Goal: Task Accomplishment & Management: Use online tool/utility

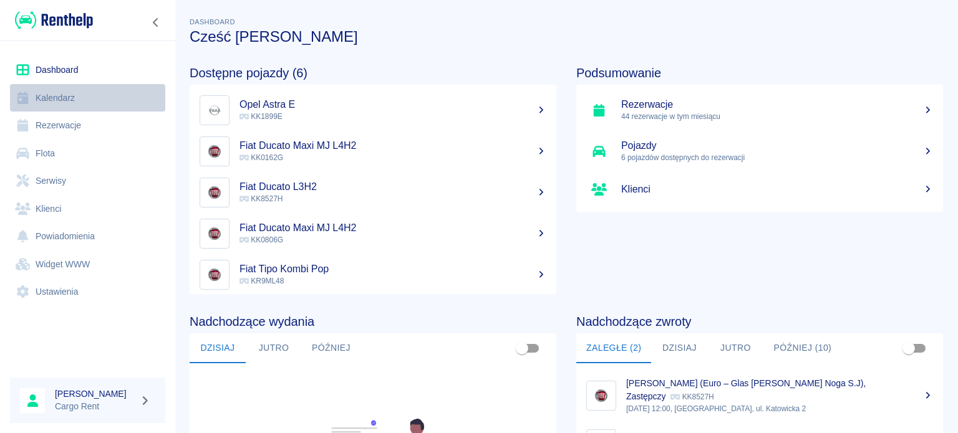
click at [82, 100] on link "Kalendarz" at bounding box center [87, 98] width 155 height 28
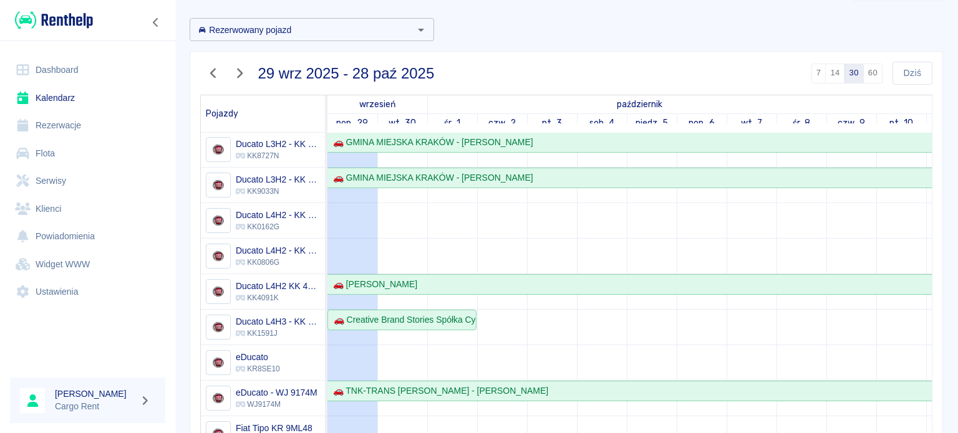
scroll to position [60, 0]
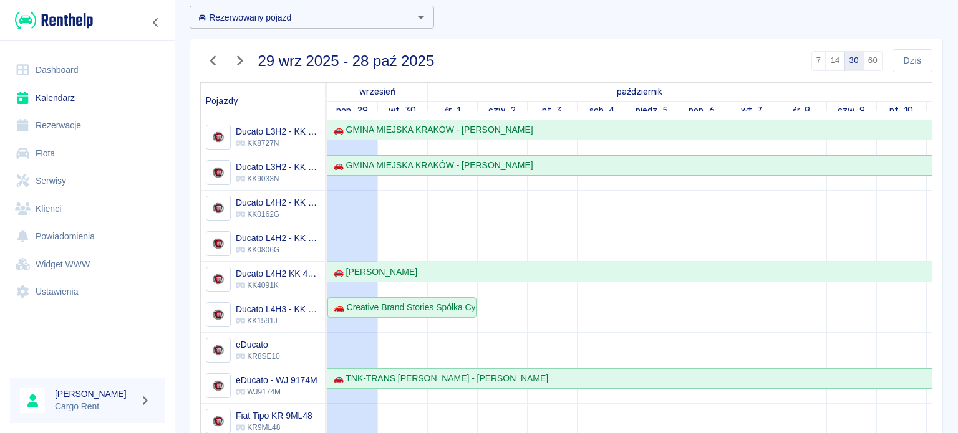
drag, startPoint x: 213, startPoint y: 64, endPoint x: 239, endPoint y: 70, distance: 26.5
click at [213, 64] on icon "button" at bounding box center [213, 61] width 6 height 10
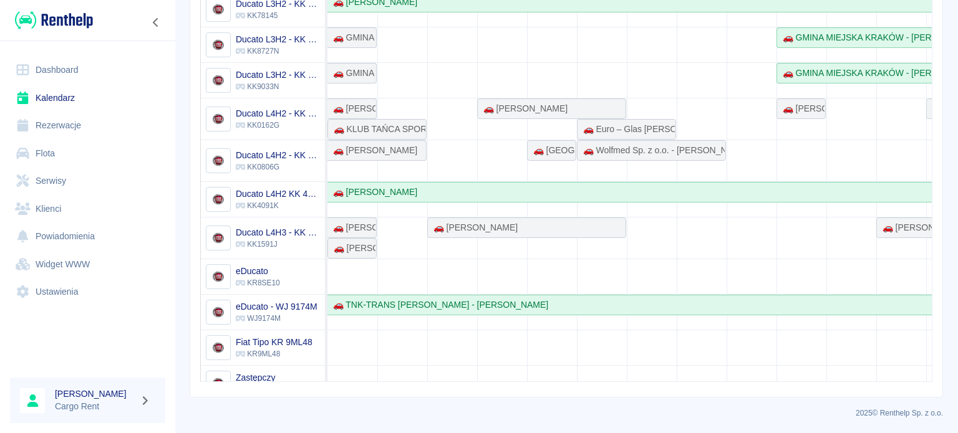
scroll to position [0, 0]
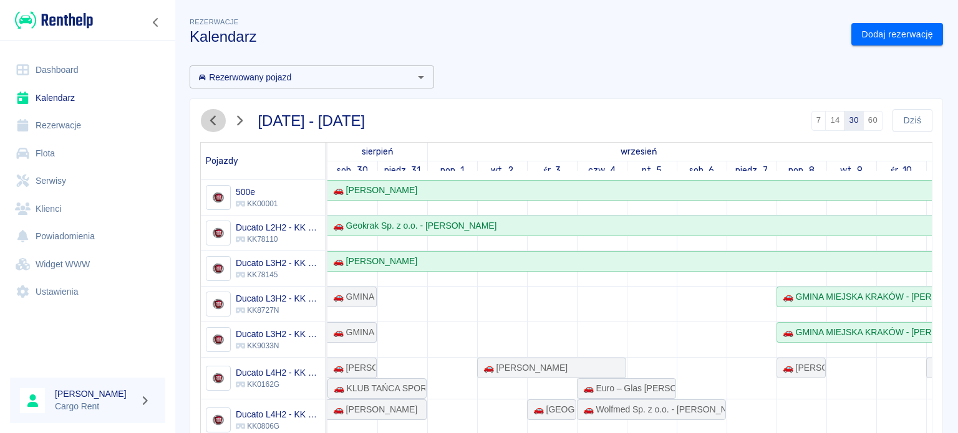
click at [218, 125] on icon "button" at bounding box center [213, 120] width 16 height 13
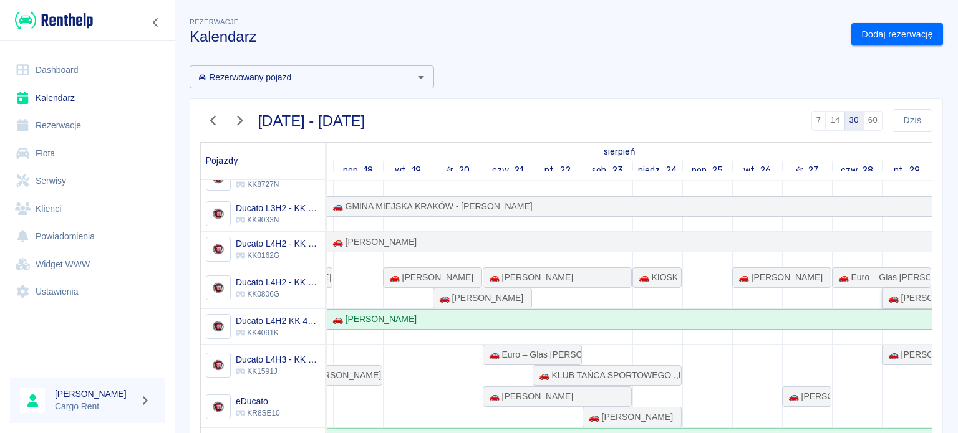
click at [890, 292] on div "🚗 [PERSON_NAME]" at bounding box center [907, 298] width 48 height 13
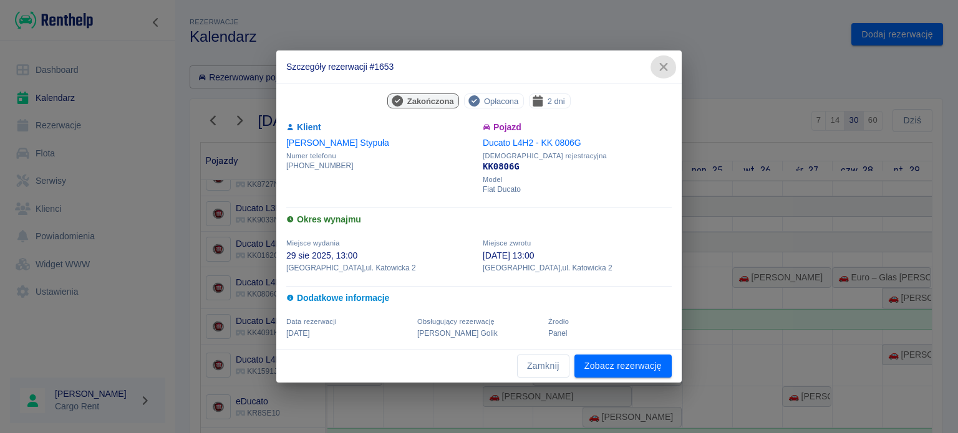
click at [666, 67] on icon "button" at bounding box center [664, 67] width 16 height 13
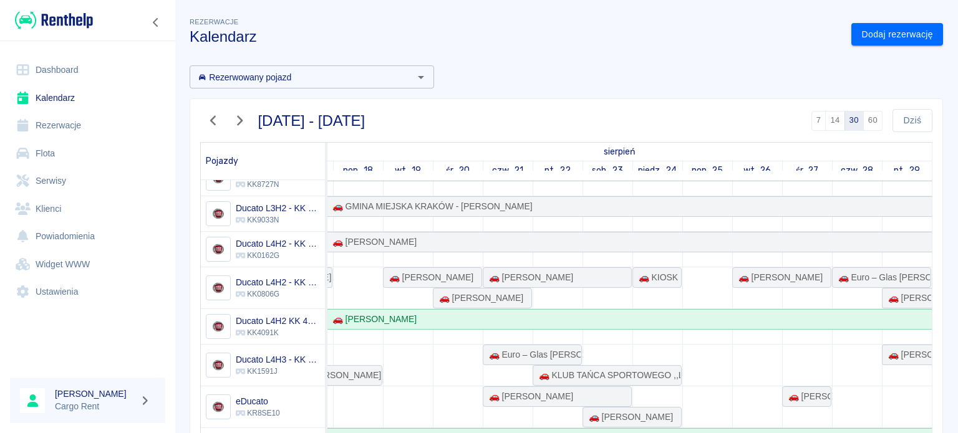
click at [75, 130] on link "Rezerwacje" at bounding box center [87, 126] width 155 height 28
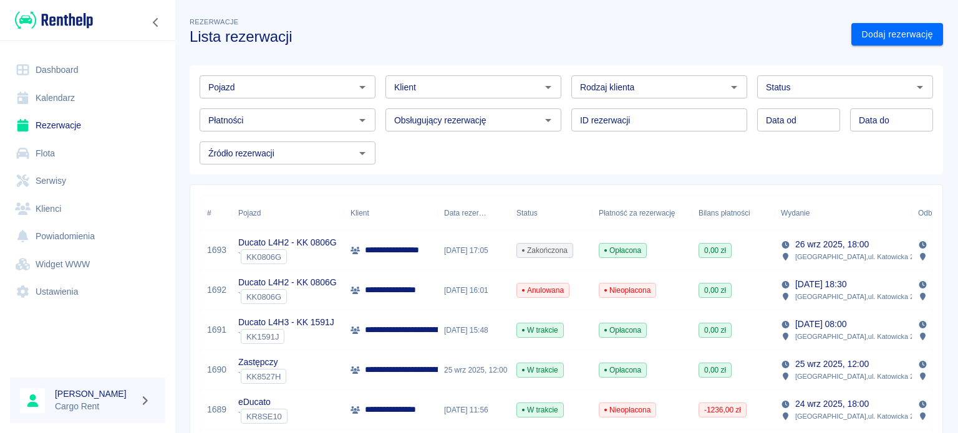
type input "DD.MM.YYYY"
click at [765, 115] on div "Data od DD.MM.YYYY Data od" at bounding box center [798, 120] width 83 height 23
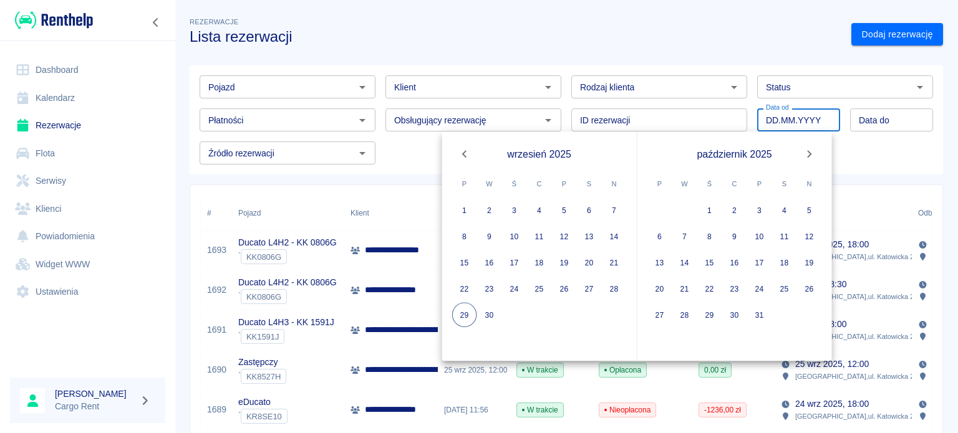
click at [765, 115] on input "DD.MM.YYYY" at bounding box center [798, 120] width 83 height 23
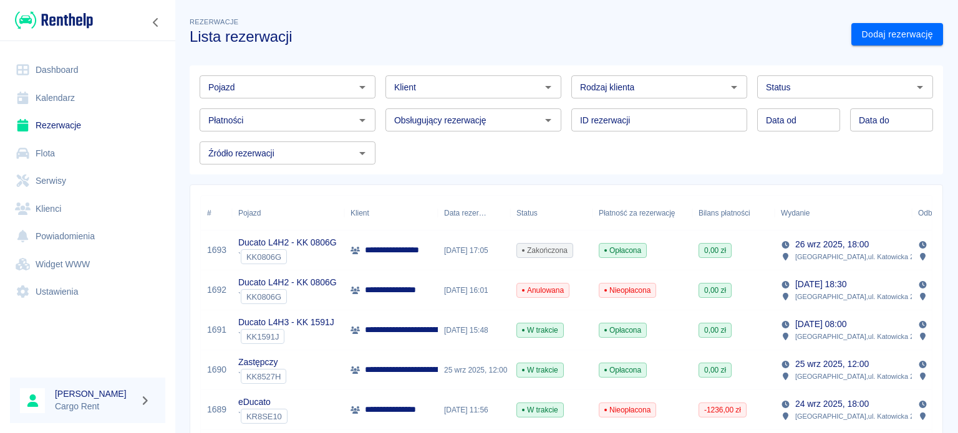
click at [415, 145] on div "Pojazd Pojazd Klient Klient Rodzaj klienta Rodzaj klienta Status Status Płatnoś…" at bounding box center [561, 114] width 743 height 99
click at [309, 164] on div "Źródło rezerwacji" at bounding box center [288, 153] width 176 height 23
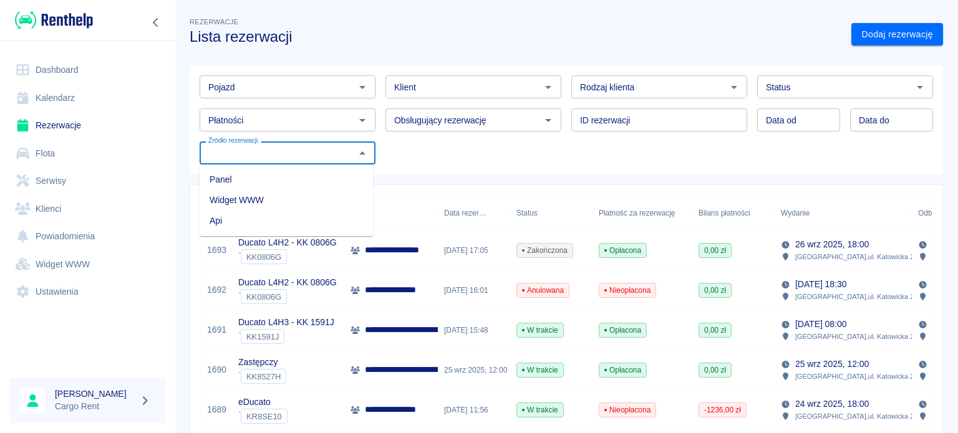
click at [309, 164] on div "Źródło rezerwacji" at bounding box center [288, 153] width 176 height 23
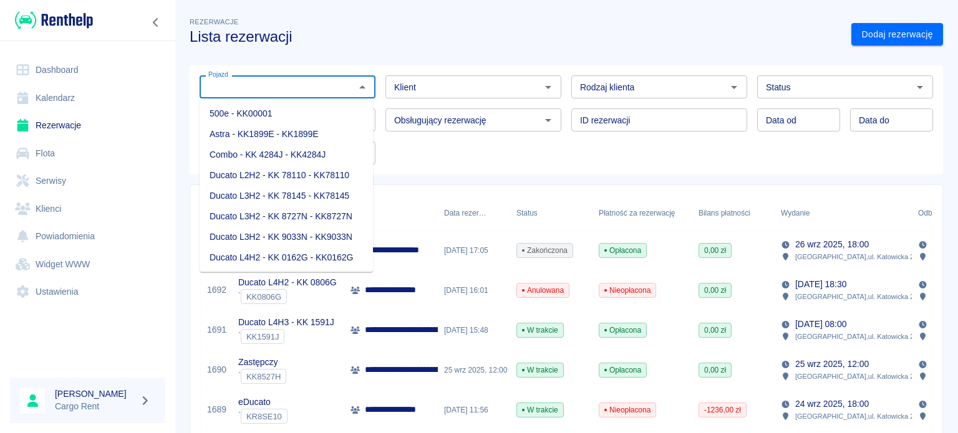
click at [314, 87] on input "Pojazd" at bounding box center [277, 87] width 148 height 16
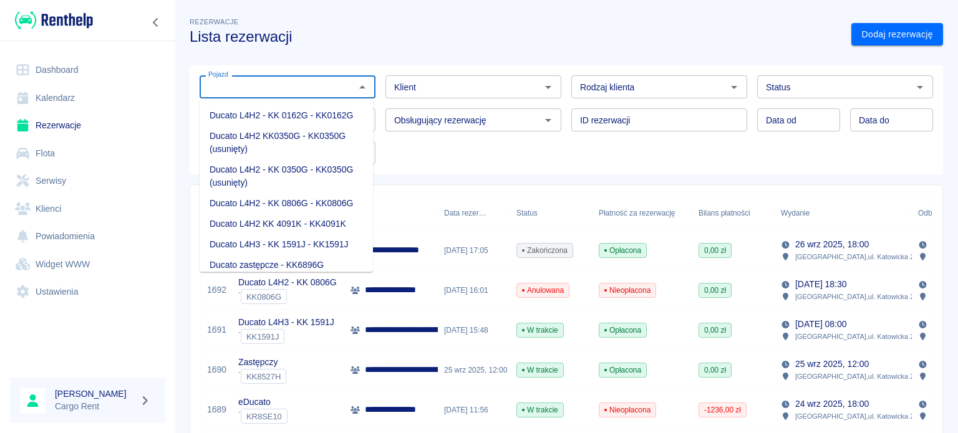
scroll to position [143, 0]
click at [279, 182] on li "Ducato L4H2 - KK 0350G - KK0350G (usunięty)" at bounding box center [286, 175] width 173 height 34
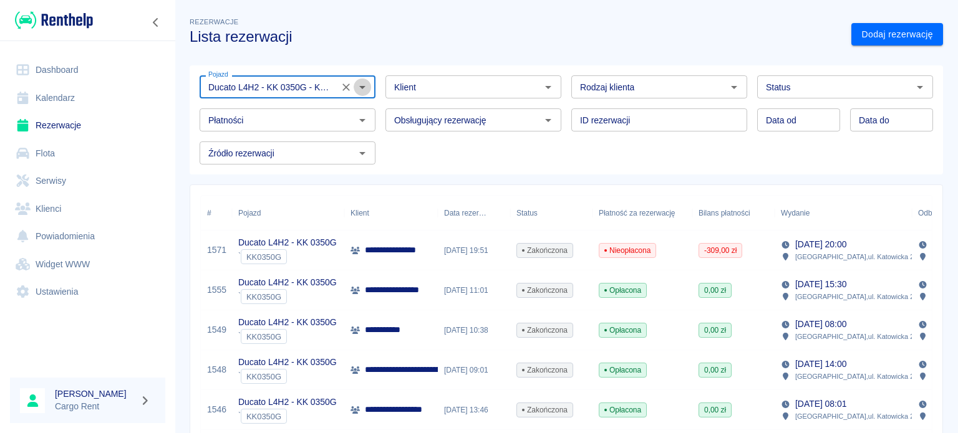
click at [355, 87] on icon "Otwórz" at bounding box center [362, 87] width 15 height 15
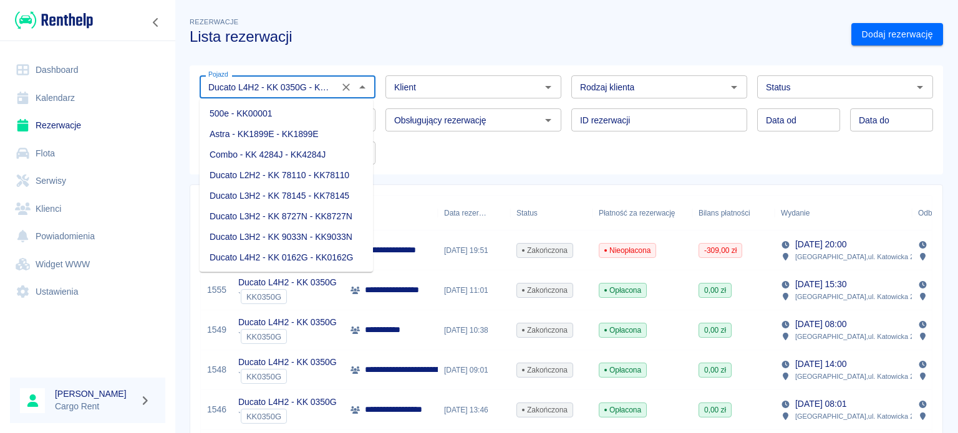
scroll to position [64, 0]
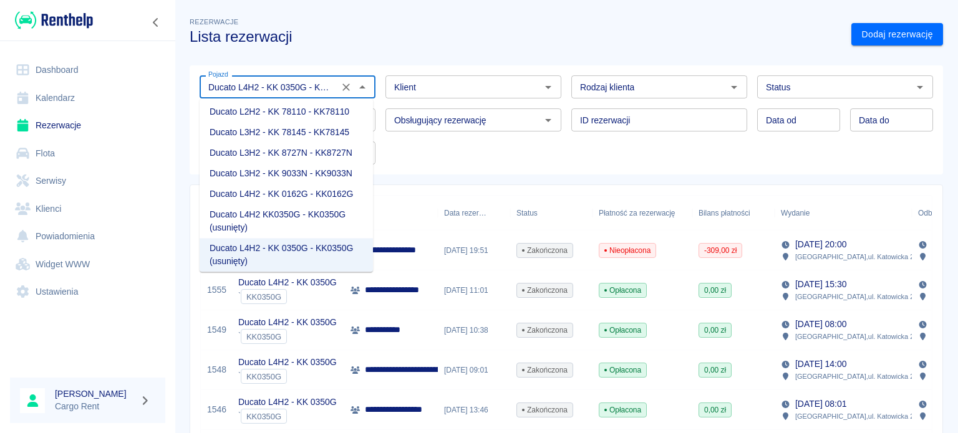
click at [312, 225] on li "Ducato L4H2 KK0350G - KK0350G (usunięty)" at bounding box center [286, 222] width 173 height 34
type input "Ducato L4H2 KK0350G - KK0350G (usunięty)"
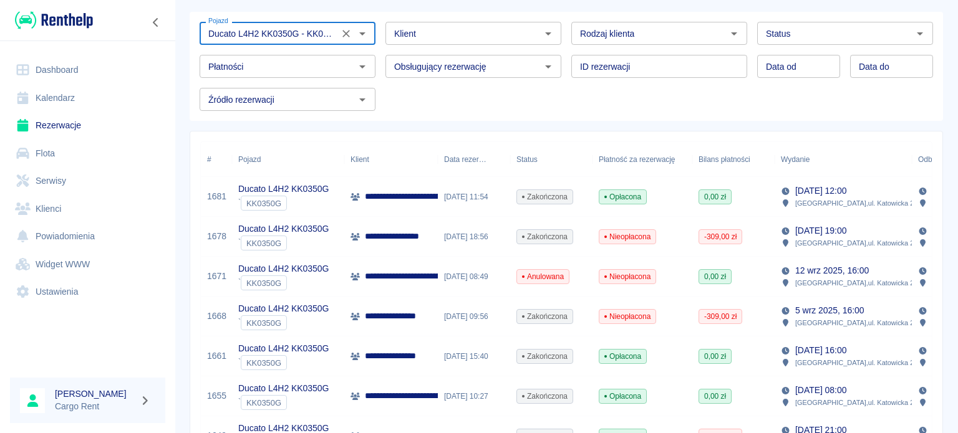
scroll to position [57, 0]
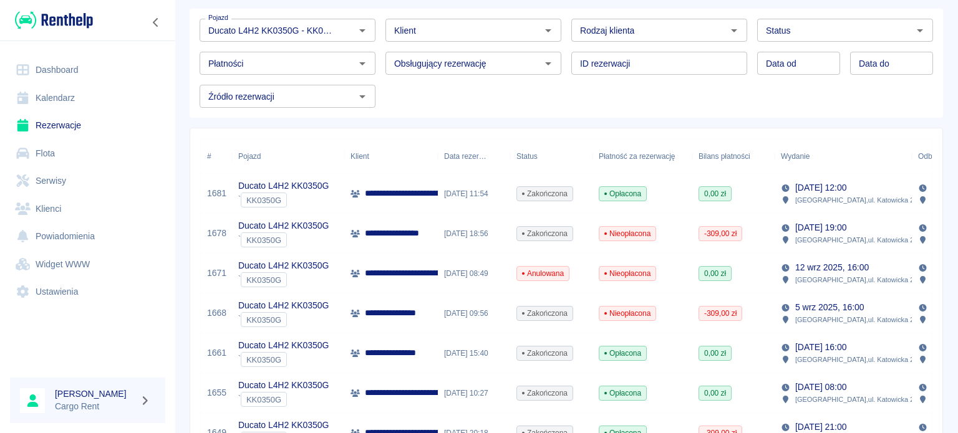
click at [40, 29] on img at bounding box center [54, 20] width 78 height 21
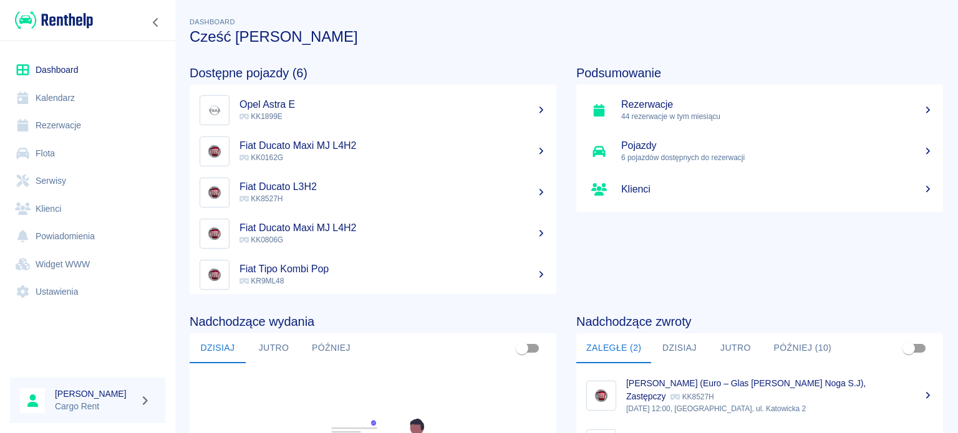
click at [37, 109] on link "Kalendarz" at bounding box center [87, 98] width 155 height 28
